Goal: Task Accomplishment & Management: Manage account settings

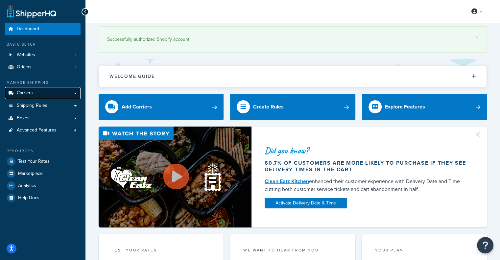
click at [45, 94] on link "Carriers" at bounding box center [43, 93] width 76 height 12
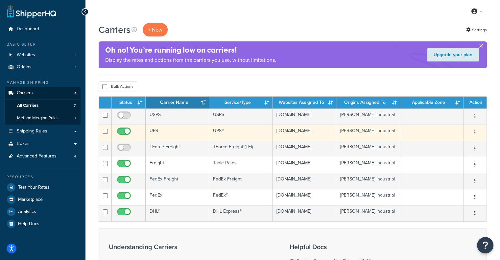
click at [196, 133] on td "UPS" at bounding box center [177, 133] width 63 height 16
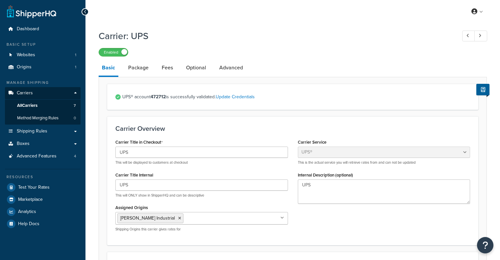
select select "ups"
drag, startPoint x: 189, startPoint y: 36, endPoint x: 165, endPoint y: 39, distance: 23.9
click at [165, 39] on h1 "Carrier: UPS" at bounding box center [275, 36] width 352 height 13
click at [140, 67] on link "Package" at bounding box center [138, 68] width 27 height 16
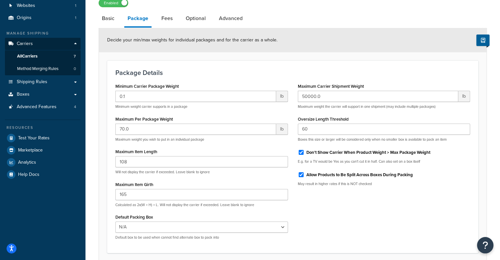
scroll to position [50, 0]
